Goal: Check status

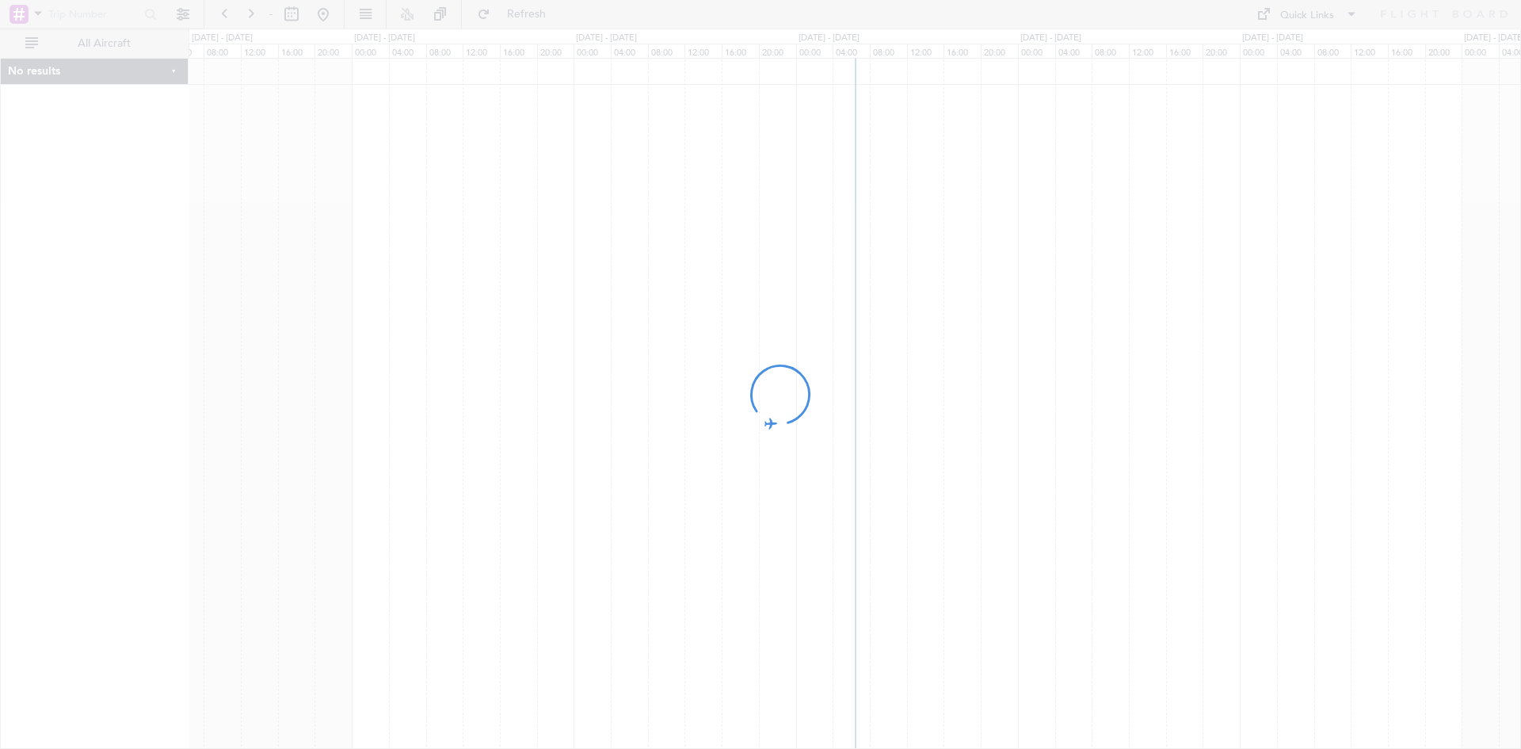
drag, startPoint x: 893, startPoint y: 182, endPoint x: 814, endPoint y: 190, distance: 79.6
click at [814, 190] on div at bounding box center [760, 374] width 1521 height 749
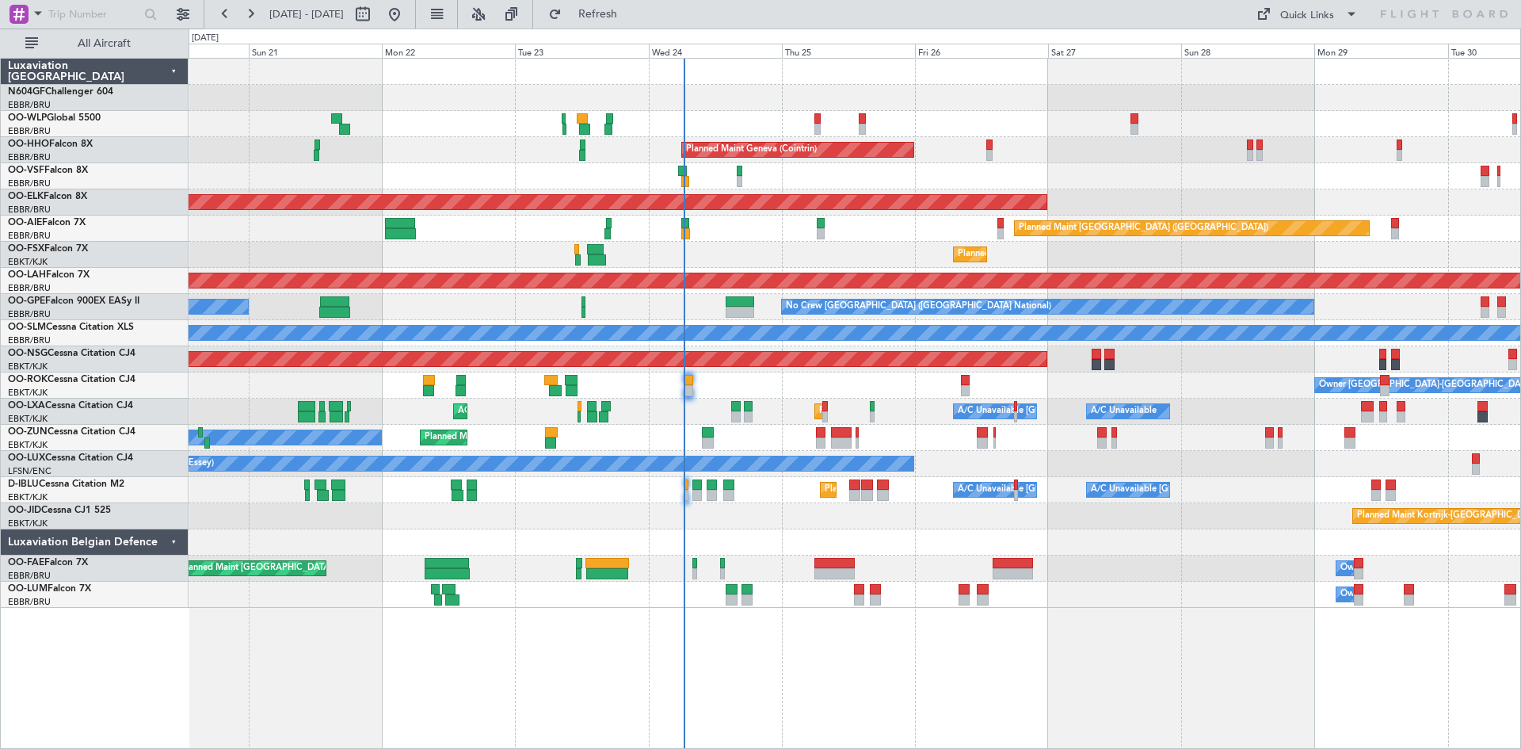
click at [776, 190] on div "Planned Maint Liege Planned Maint Milan ([GEOGRAPHIC_DATA]) Planned Maint Genev…" at bounding box center [855, 333] width 1332 height 549
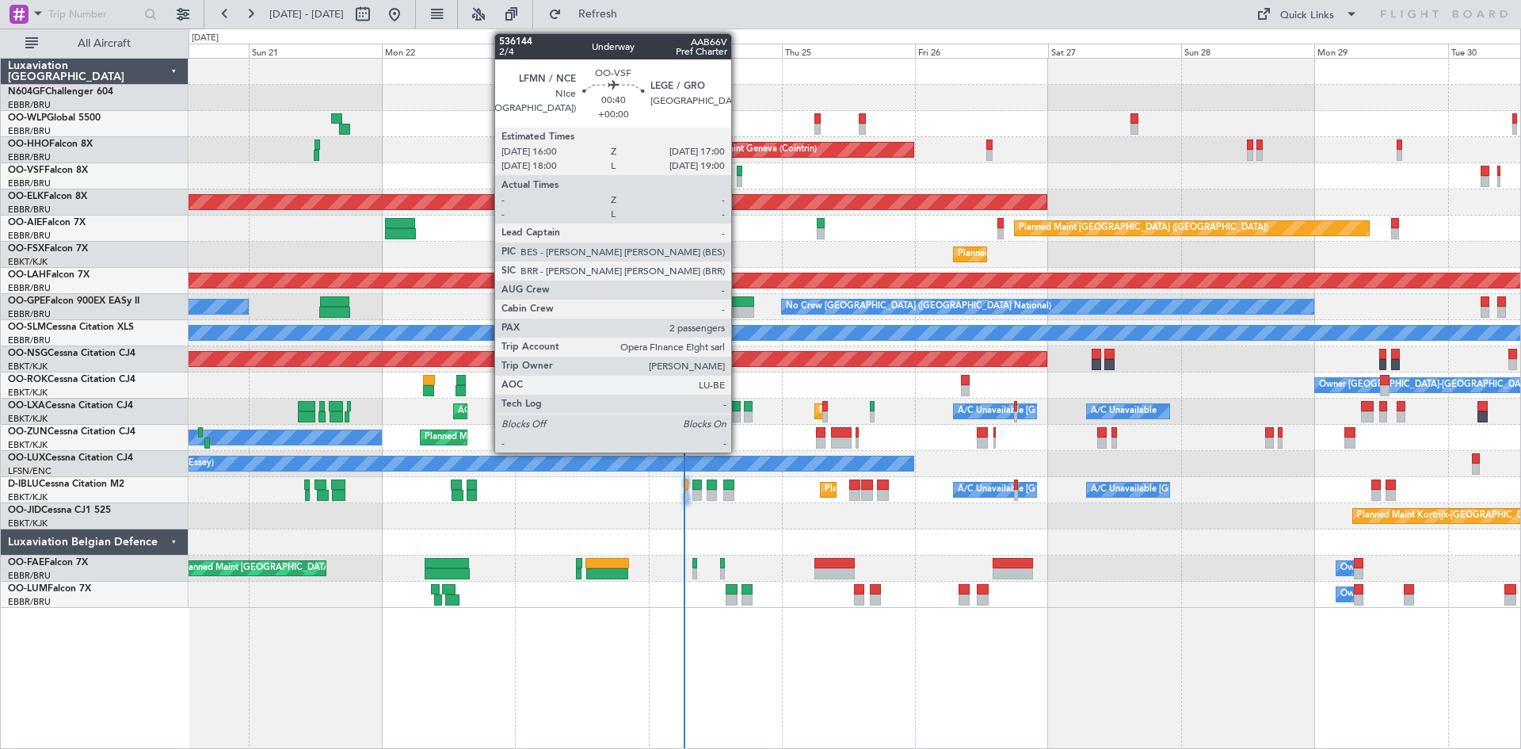
click at [738, 181] on div at bounding box center [740, 181] width 6 height 11
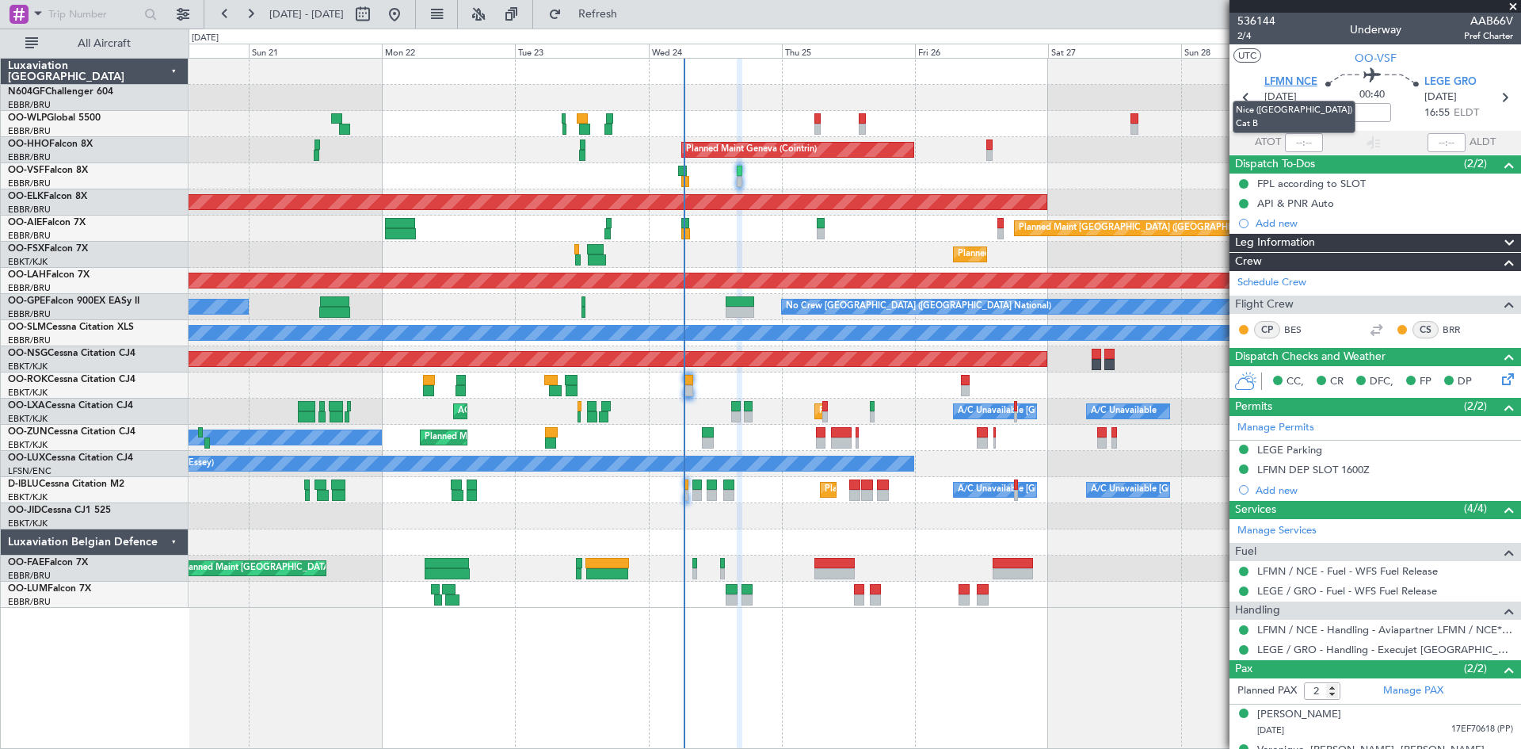
click at [1291, 81] on span "LFMN NCE" at bounding box center [1291, 82] width 53 height 16
